Goal: Task Accomplishment & Management: Complete application form

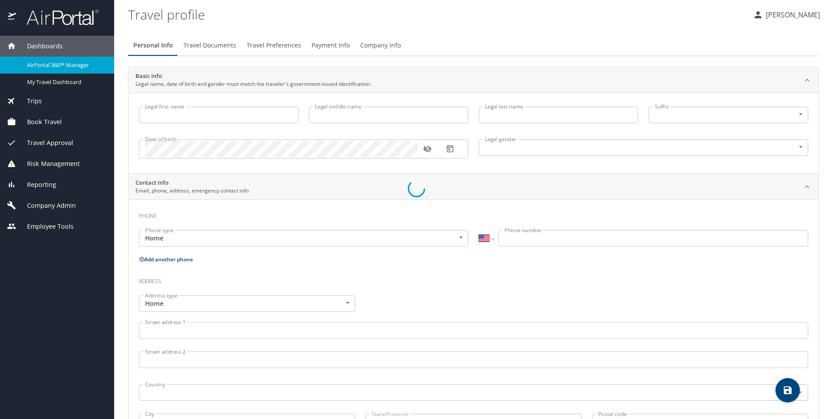
select select "US"
type input "[PERSON_NAME]"
type input "[DEMOGRAPHIC_DATA]"
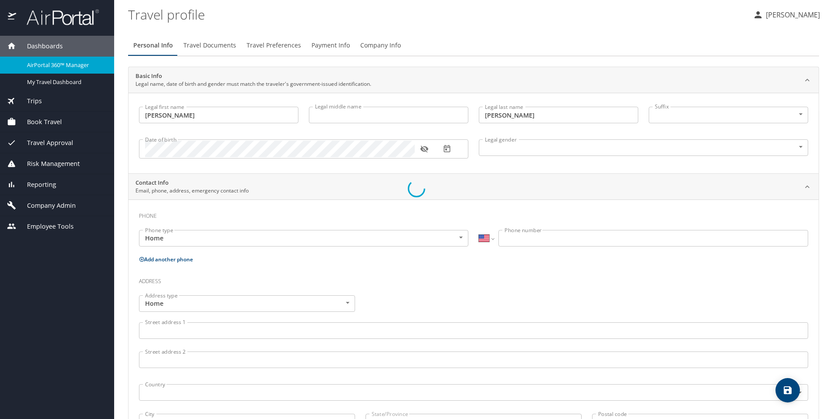
select select "US"
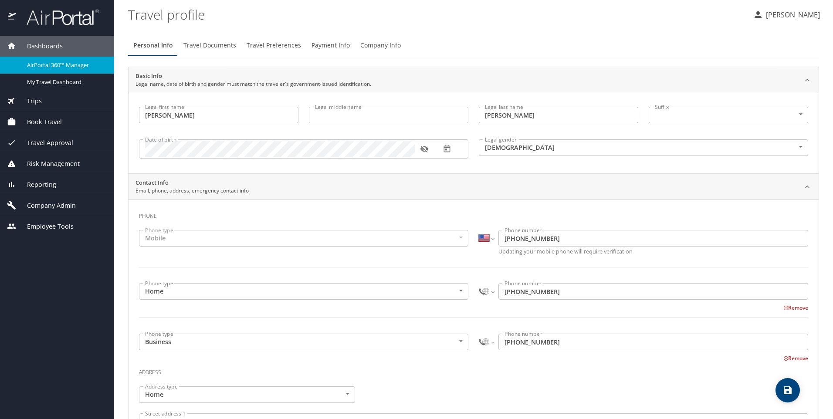
click at [47, 121] on span "Book Travel" at bounding box center [39, 122] width 46 height 10
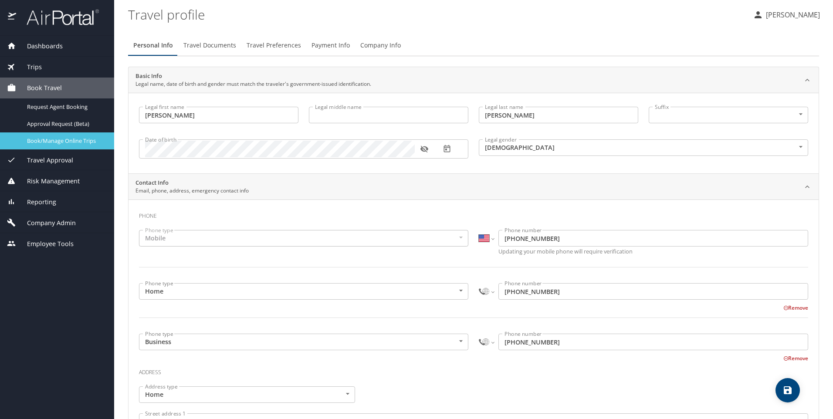
click at [51, 138] on span "Book/Manage Online Trips" at bounding box center [65, 141] width 77 height 8
